Goal: Task Accomplishment & Management: Manage account settings

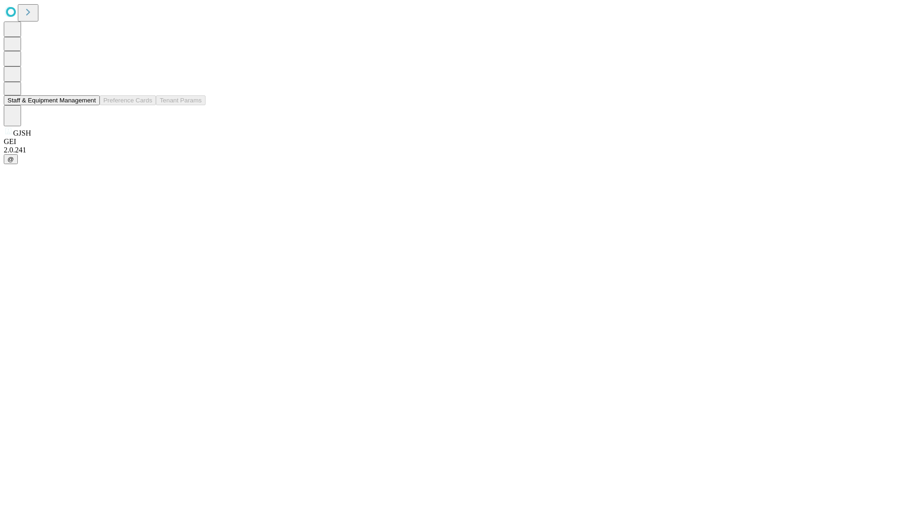
click at [89, 105] on button "Staff & Equipment Management" at bounding box center [52, 100] width 96 height 10
